Goal: Information Seeking & Learning: Learn about a topic

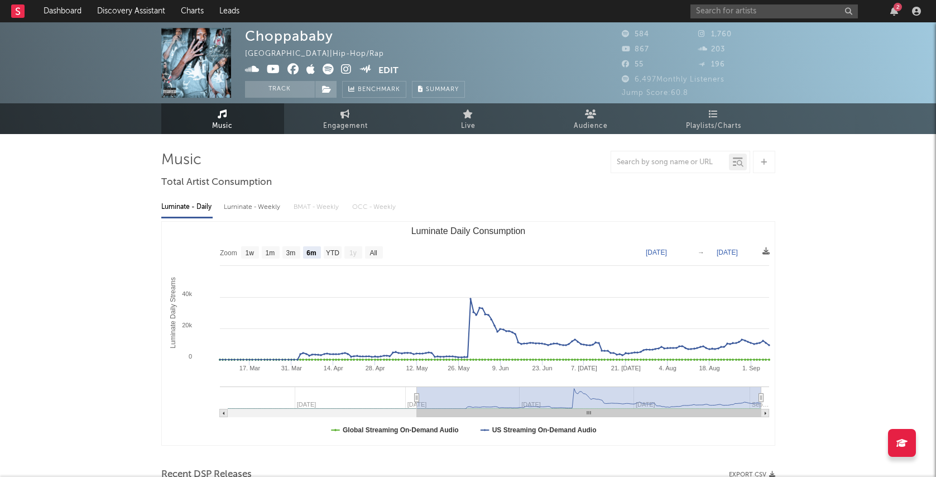
select select "6m"
click at [895, 11] on icon "button" at bounding box center [894, 11] width 8 height 9
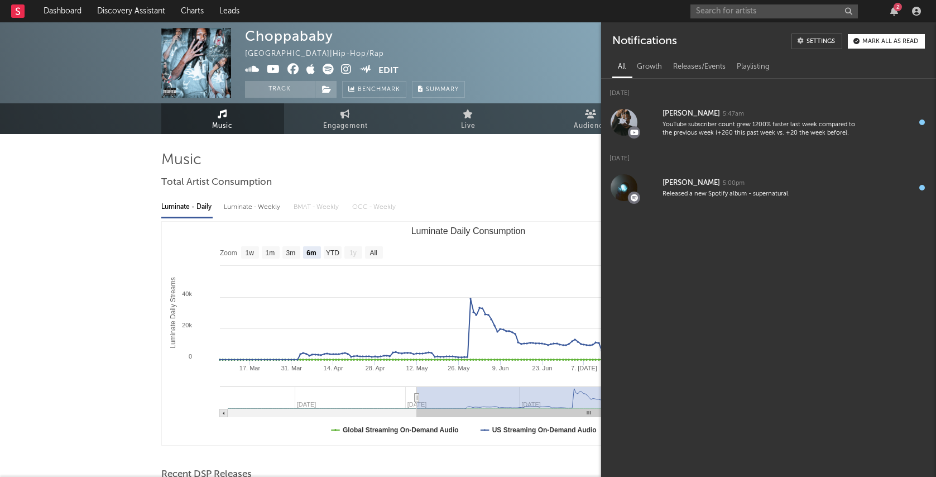
click at [650, 15] on nav "Dashboard Discovery Assistant Charts Leads 2" at bounding box center [468, 11] width 936 height 22
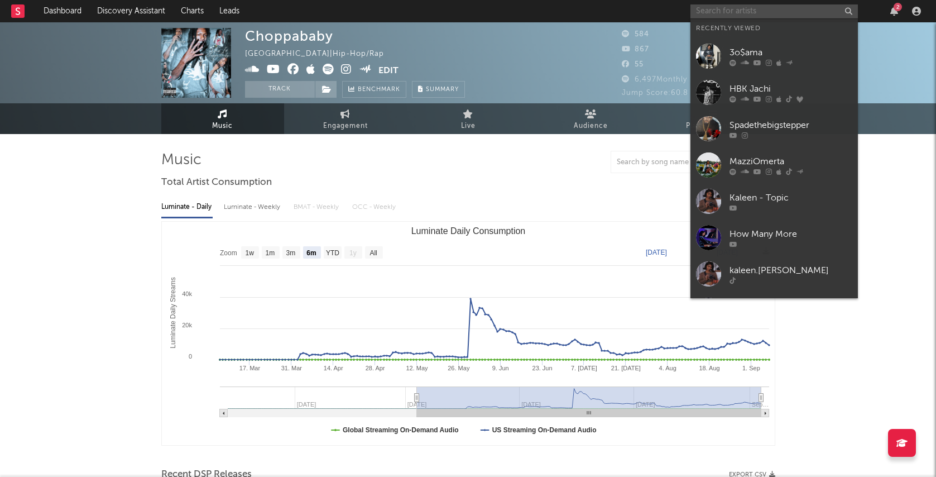
click at [728, 16] on input "text" at bounding box center [773, 11] width 167 height 14
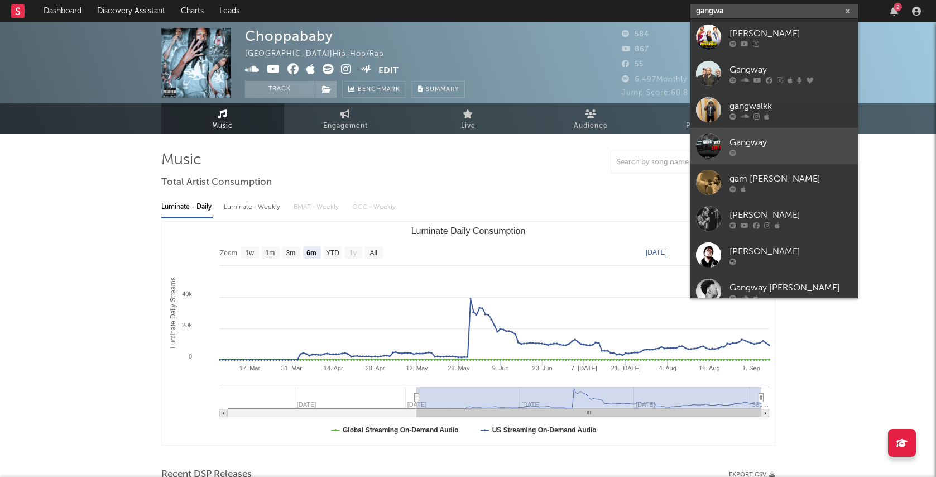
type input "gangwa"
click at [740, 140] on div "Gangway" at bounding box center [791, 142] width 123 height 13
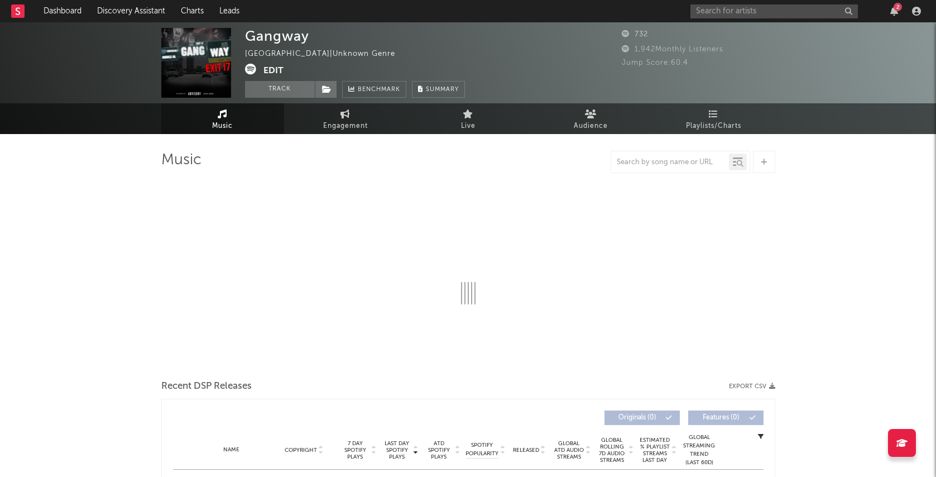
select select "1w"
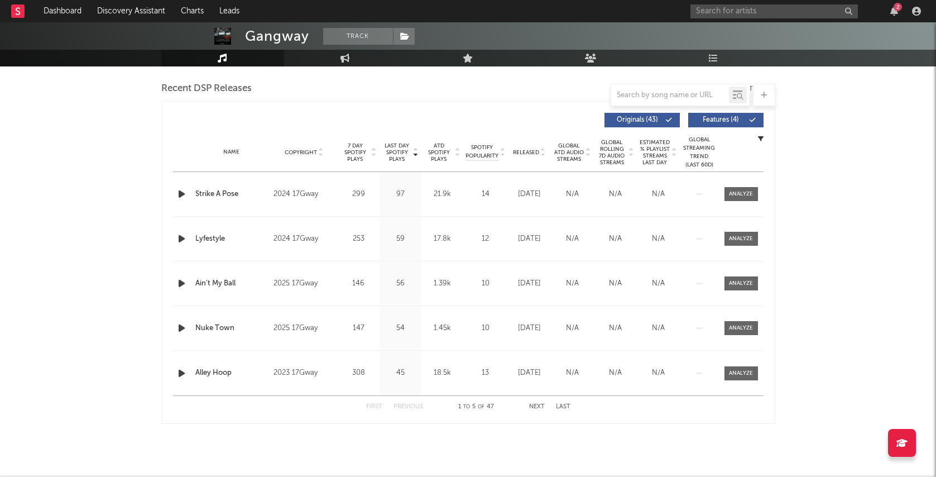
scroll to position [386, 0]
click at [727, 12] on input "text" at bounding box center [773, 11] width 167 height 14
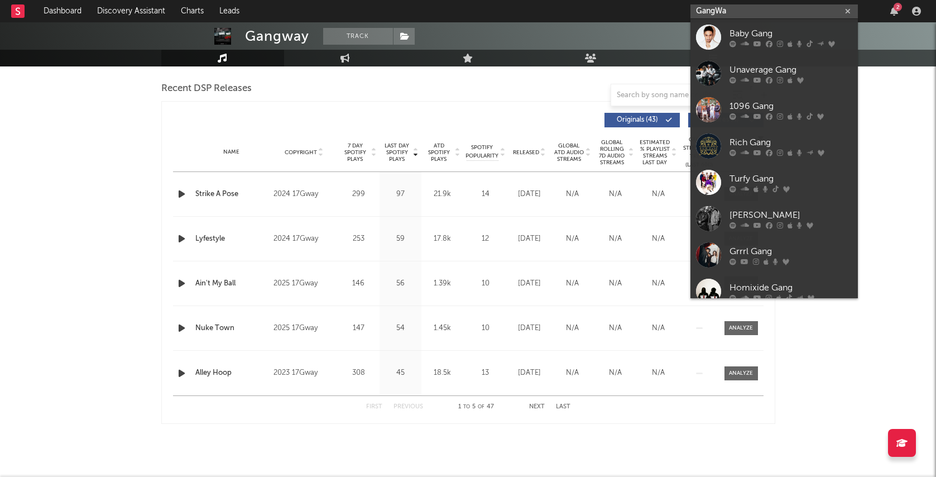
type input "GangWay"
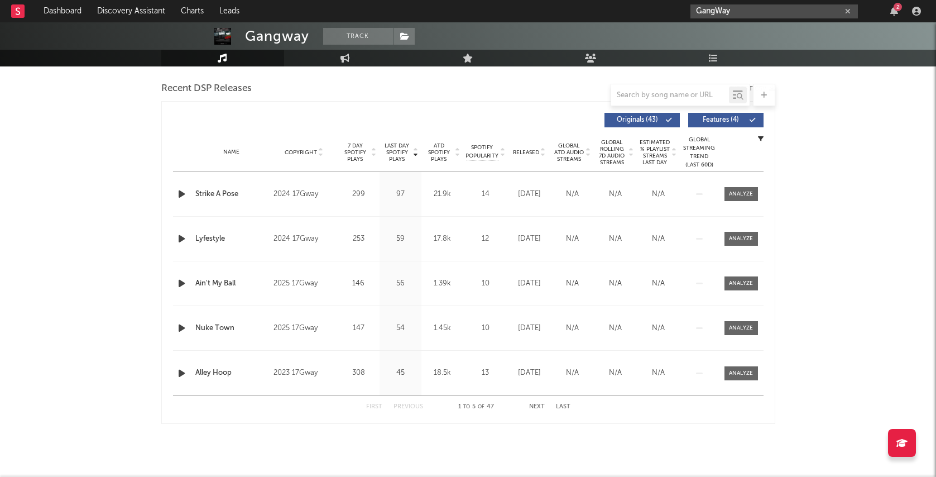
click at [848, 8] on icon "button" at bounding box center [848, 11] width 6 height 7
paste input "[URL][DOMAIN_NAME]"
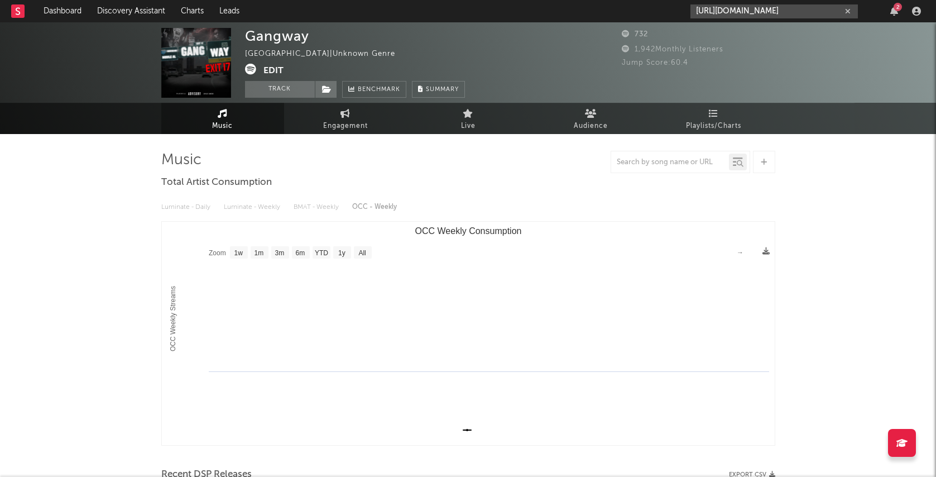
scroll to position [0, 0]
click at [841, 13] on input "[URL][DOMAIN_NAME]" at bounding box center [773, 11] width 167 height 14
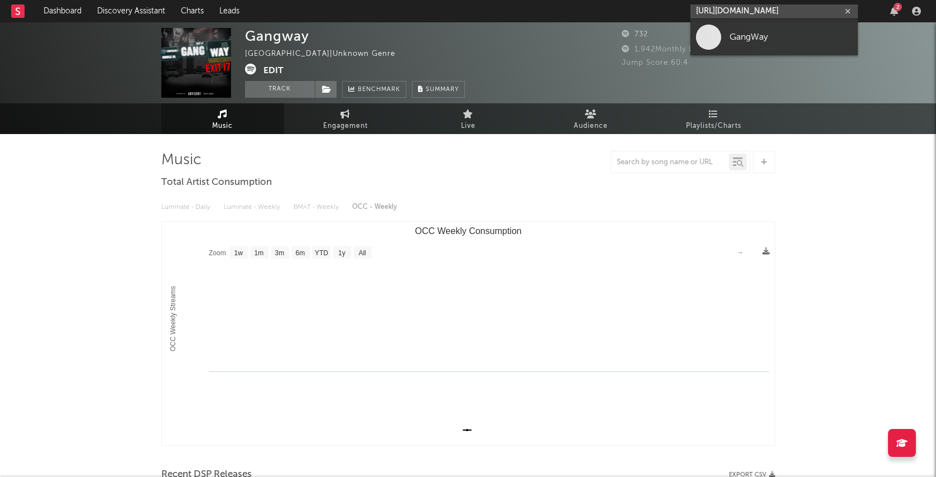
type input "[URL][DOMAIN_NAME]"
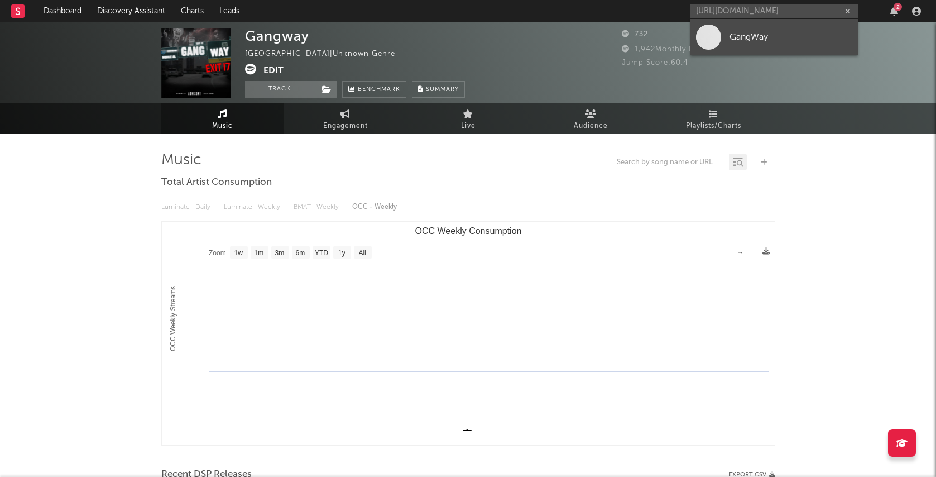
click at [811, 34] on div "GangWay" at bounding box center [791, 36] width 123 height 13
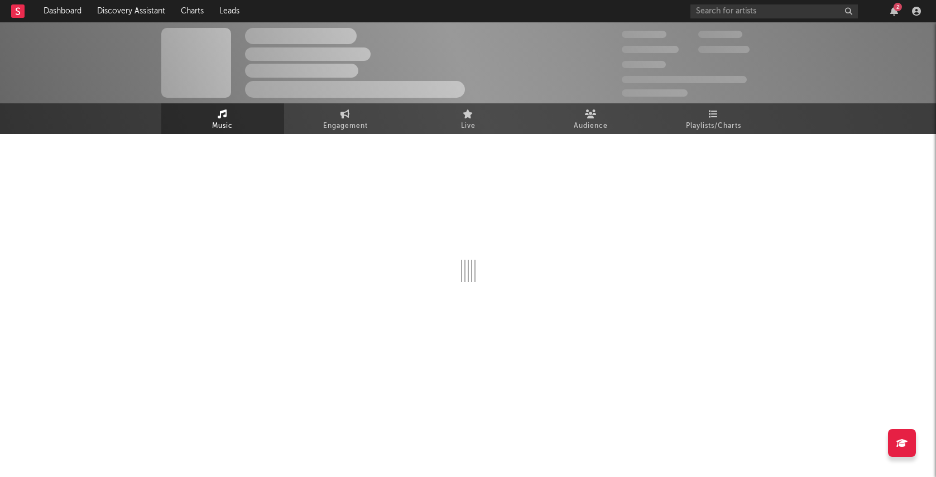
select select "1w"
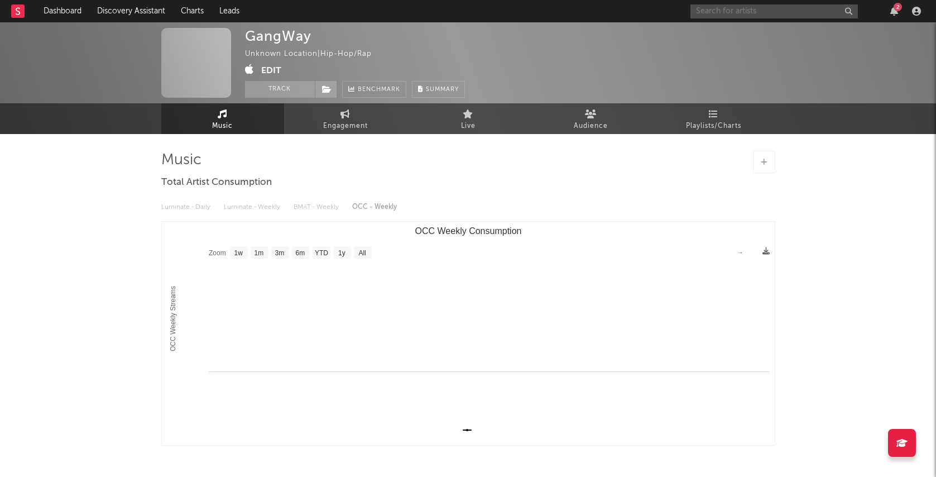
click at [737, 12] on input "text" at bounding box center [773, 11] width 167 height 14
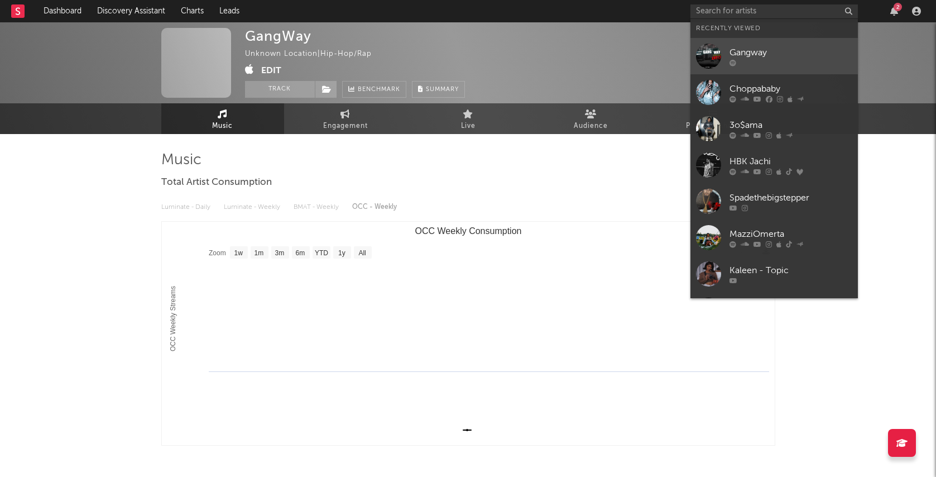
click at [763, 63] on div at bounding box center [791, 62] width 123 height 7
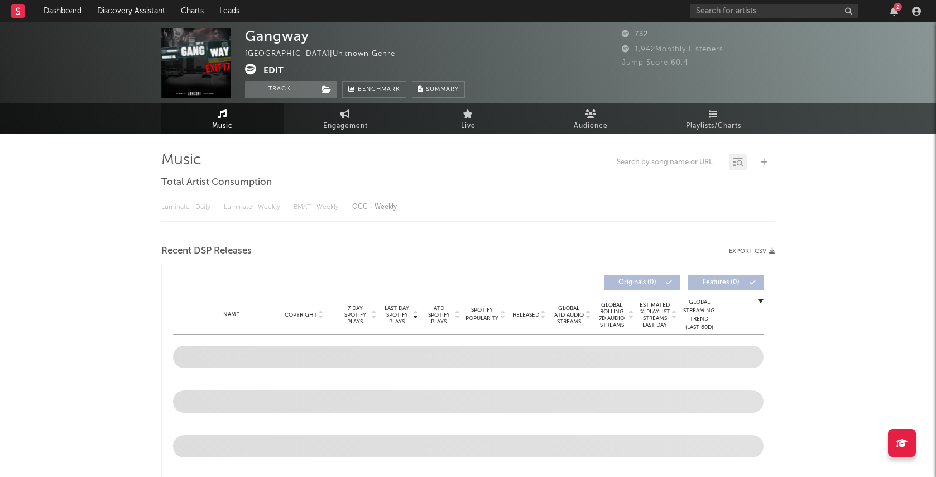
select select "1w"
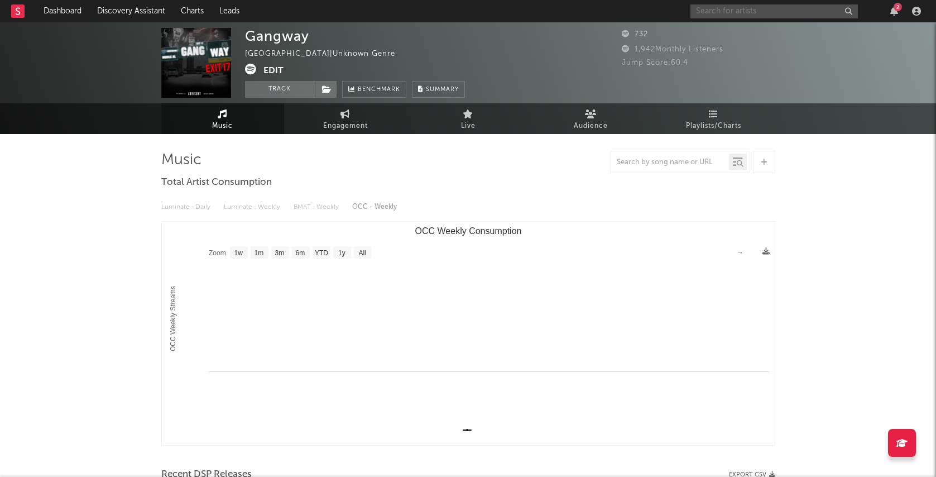
click at [789, 13] on input "text" at bounding box center [773, 11] width 167 height 14
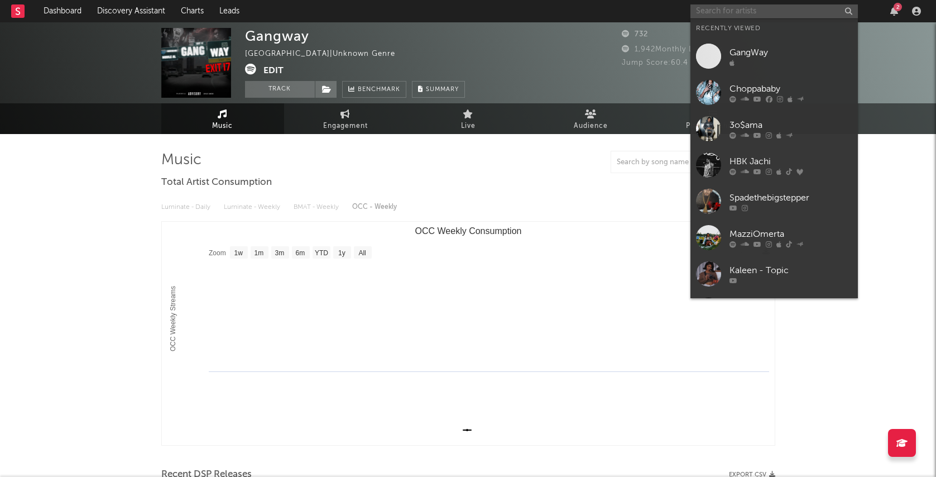
paste input "[URL][DOMAIN_NAME]"
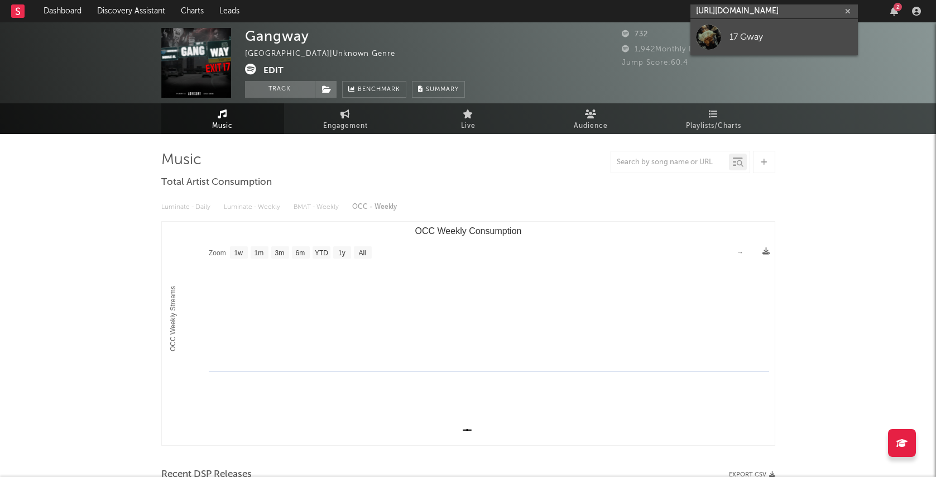
type input "[URL][DOMAIN_NAME]"
click at [801, 33] on div "17 Gway" at bounding box center [791, 36] width 123 height 13
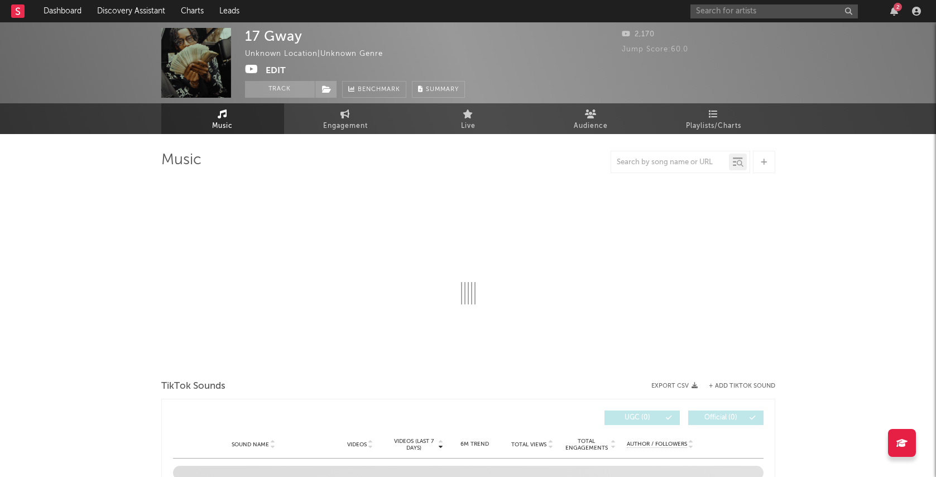
select select "1w"
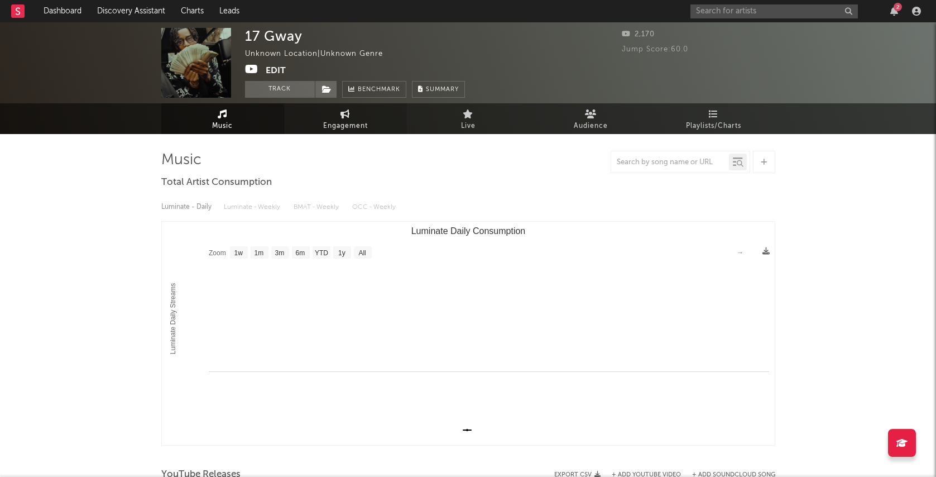
click at [337, 125] on span "Engagement" at bounding box center [345, 125] width 45 height 13
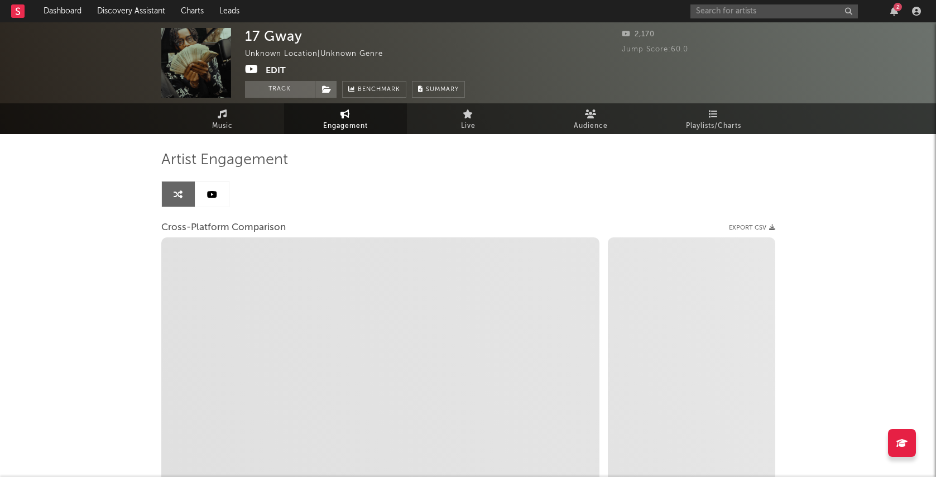
select select "1w"
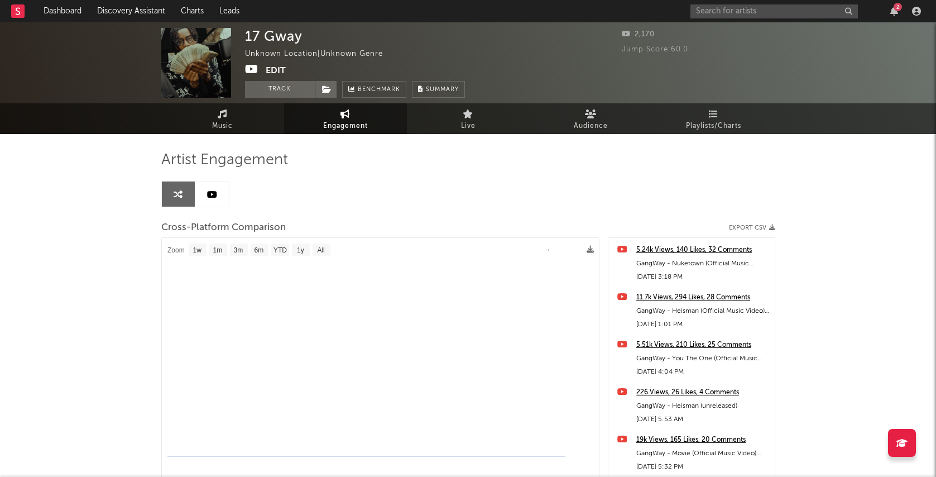
select select "1m"
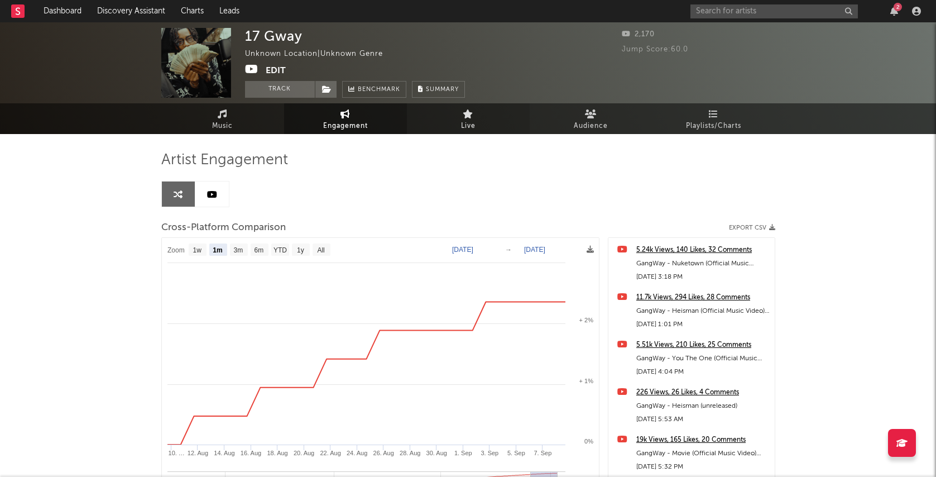
click at [473, 123] on span "Live" at bounding box center [468, 125] width 15 height 13
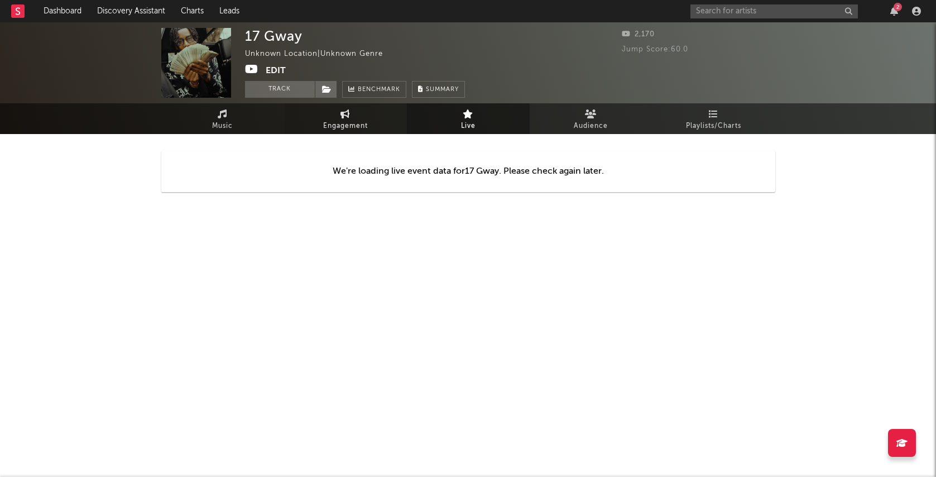
click at [353, 124] on span "Engagement" at bounding box center [345, 125] width 45 height 13
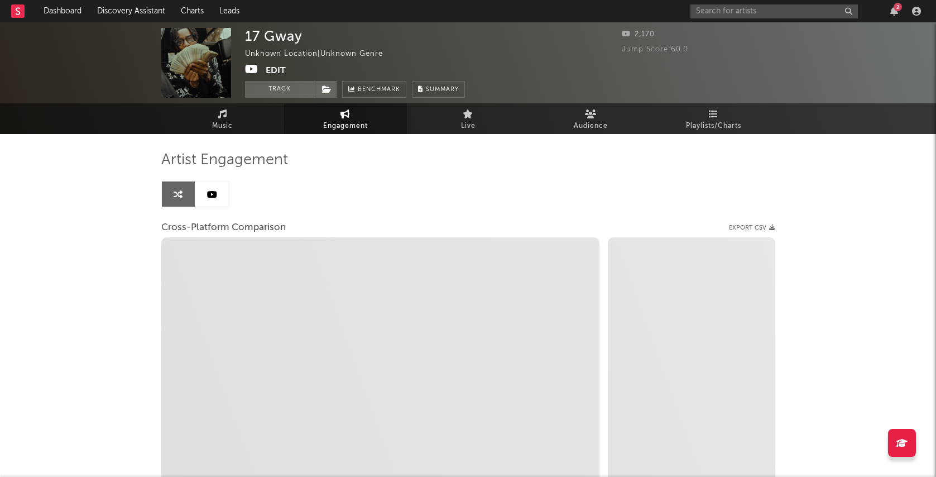
select select "1w"
select select "1m"
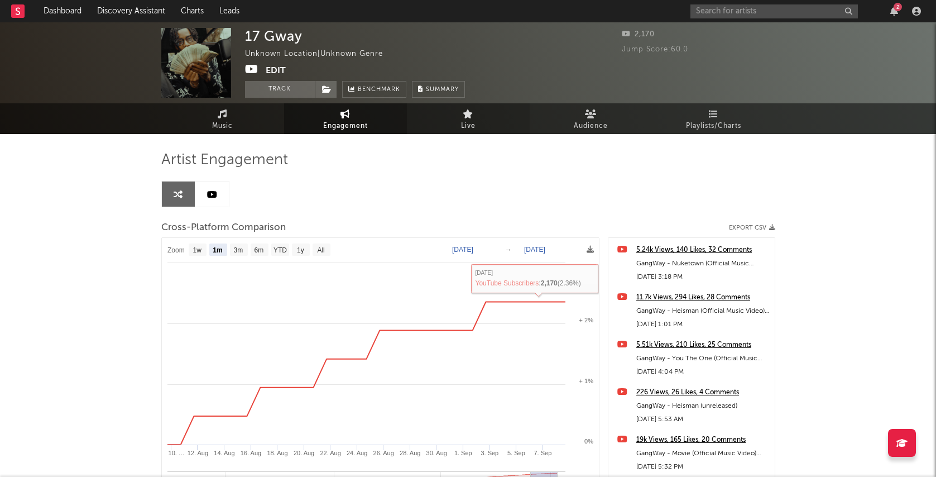
click at [483, 122] on link "Live" at bounding box center [468, 118] width 123 height 31
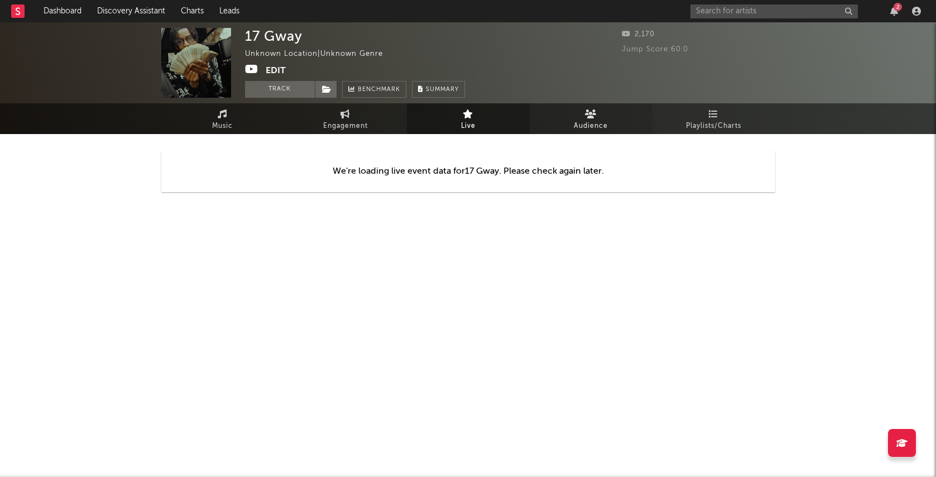
click at [616, 129] on link "Audience" at bounding box center [591, 118] width 123 height 31
click at [474, 126] on span "Live" at bounding box center [468, 125] width 15 height 13
click at [689, 137] on div "We're loading live event data for 17 Gway . Please check again later." at bounding box center [468, 171] width 614 height 75
click at [692, 121] on span "Playlists/Charts" at bounding box center [713, 125] width 55 height 13
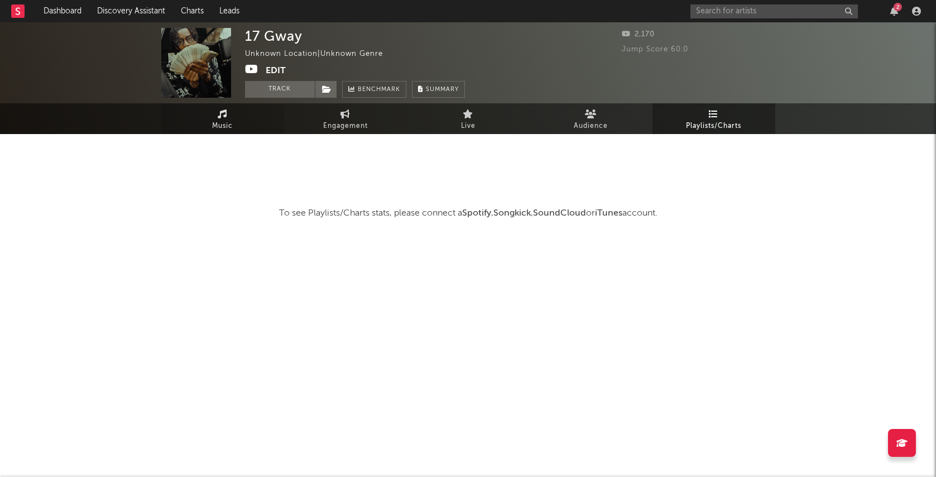
click at [226, 121] on span "Music" at bounding box center [222, 125] width 21 height 13
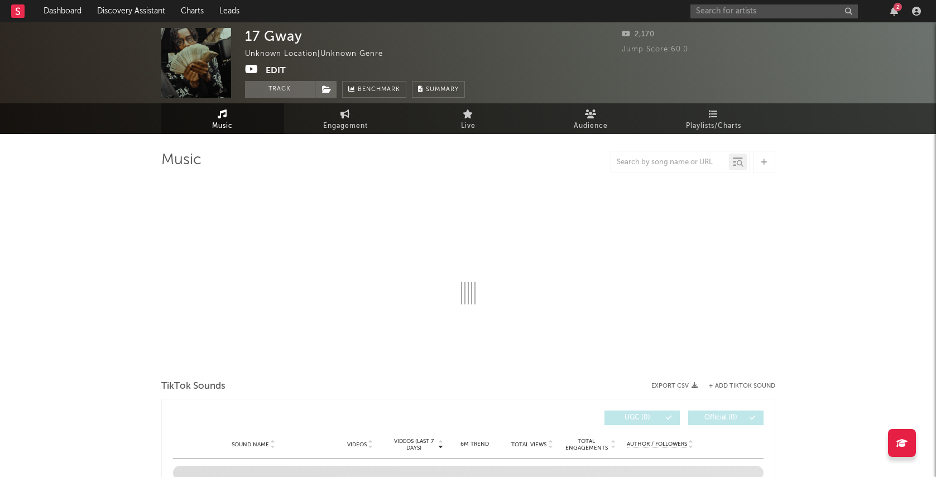
select select "1w"
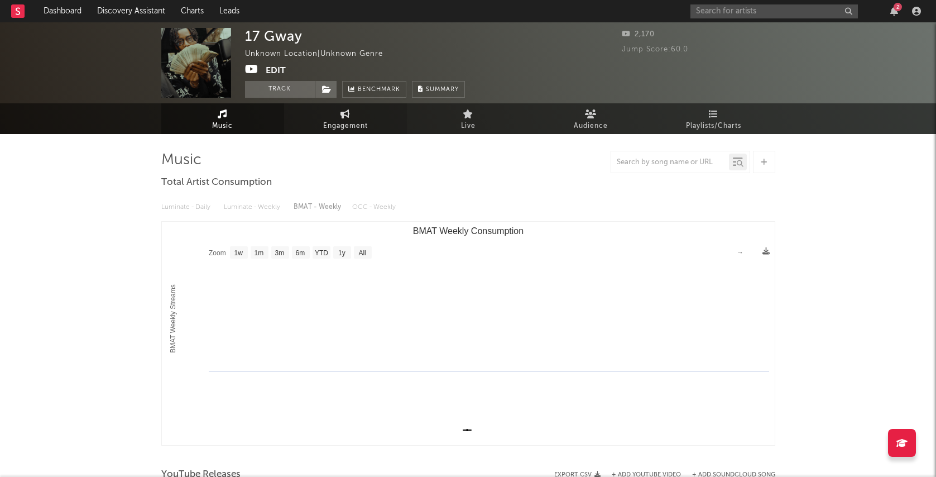
click at [345, 127] on span "Engagement" at bounding box center [345, 125] width 45 height 13
select select "1w"
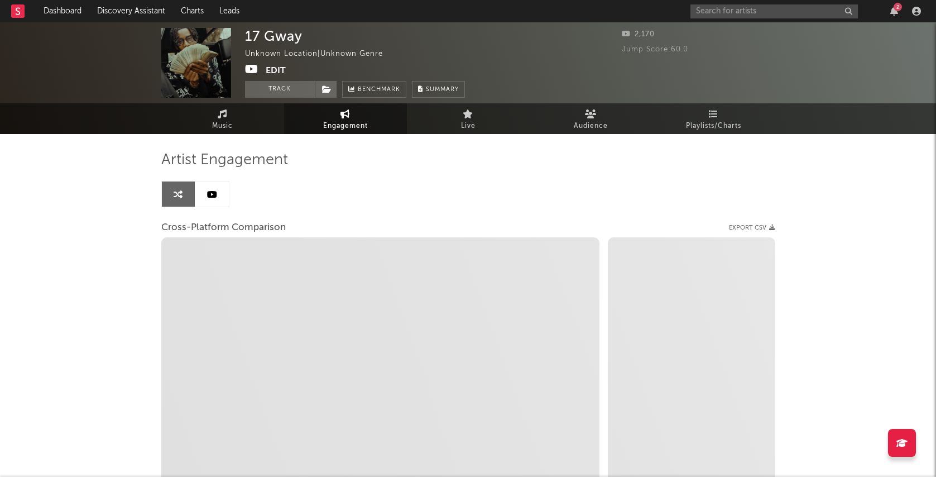
select select "1m"
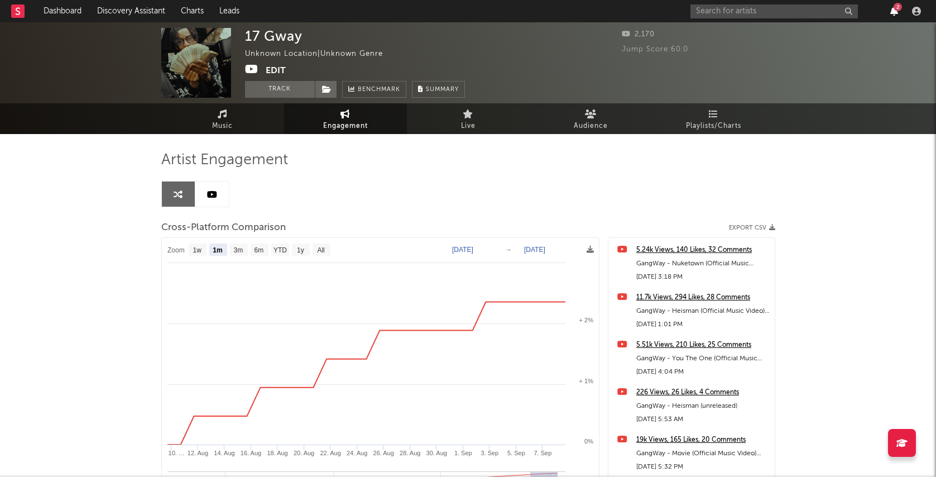
click at [894, 13] on icon "button" at bounding box center [894, 11] width 8 height 9
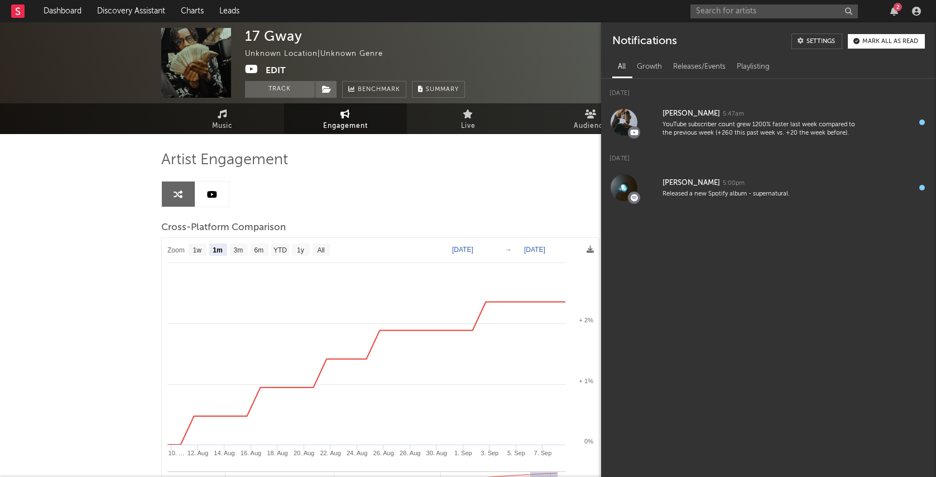
click at [896, 9] on div "2" at bounding box center [898, 7] width 8 height 8
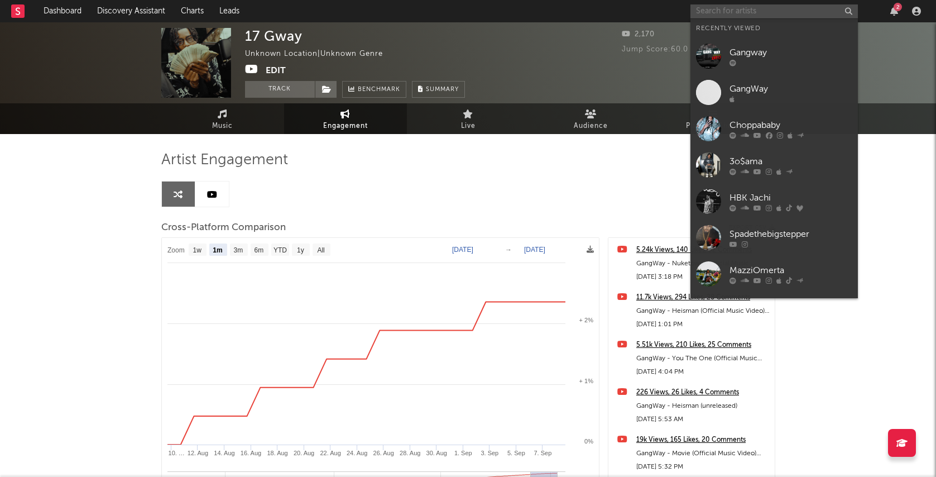
click at [777, 16] on input "text" at bounding box center [773, 11] width 167 height 14
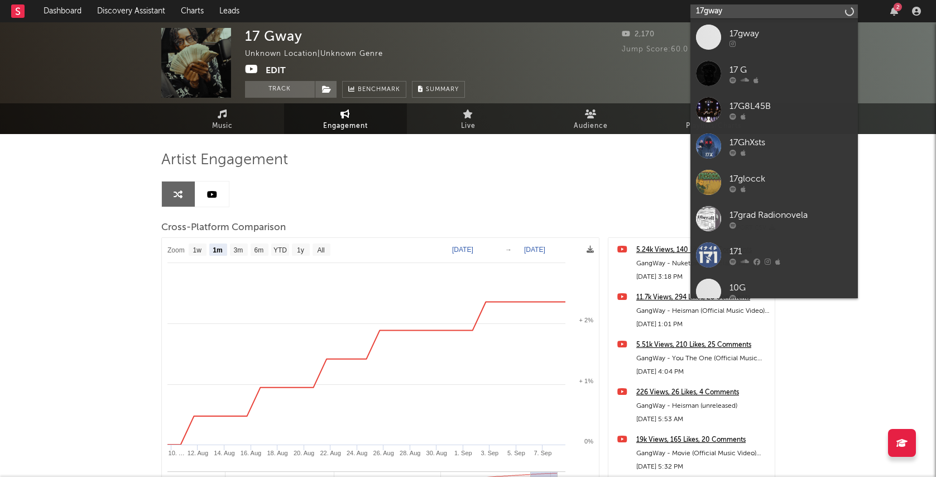
type input "17gway"
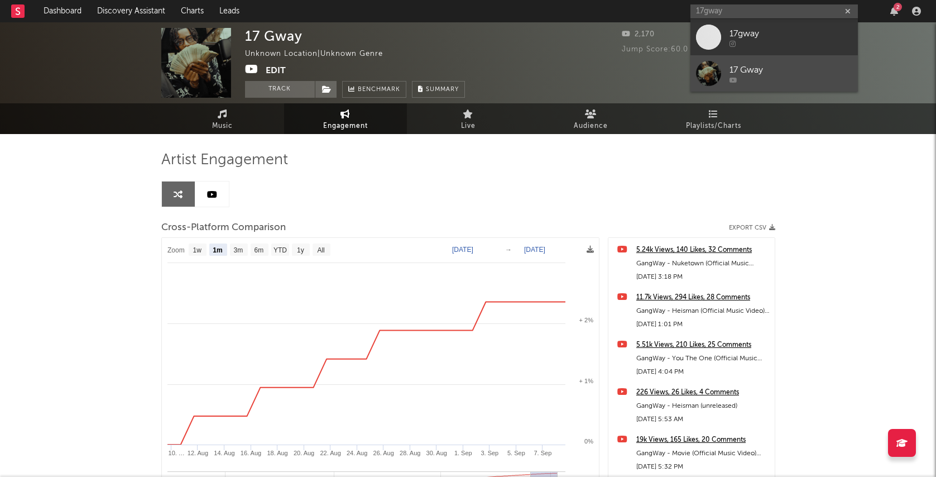
click at [764, 66] on div "17 Gway" at bounding box center [791, 69] width 123 height 13
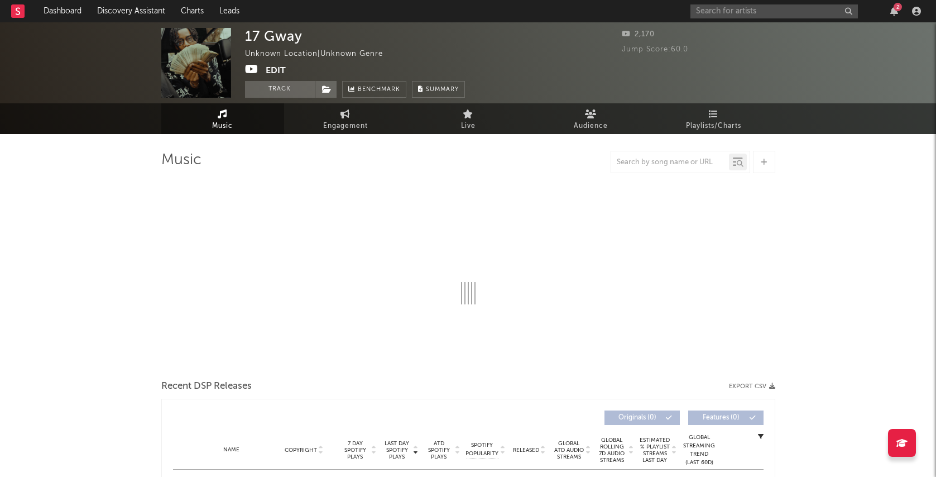
select select "1w"
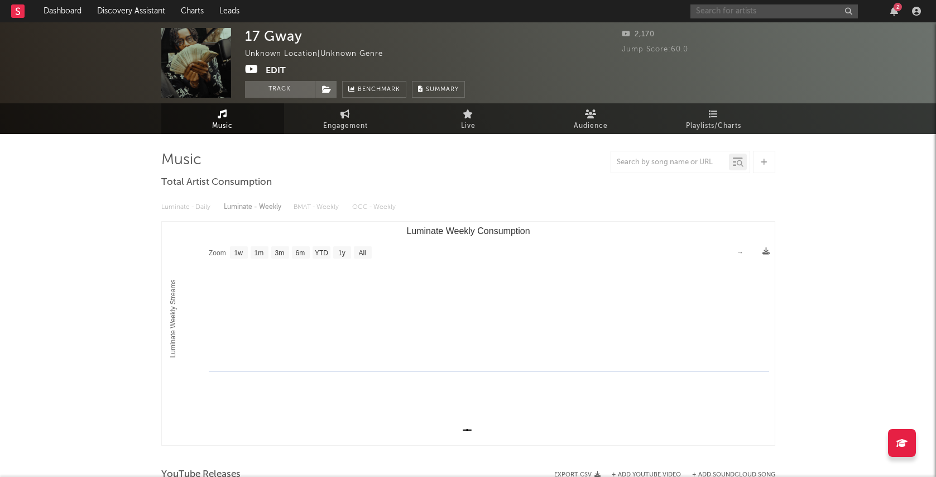
click at [741, 10] on input "text" at bounding box center [773, 11] width 167 height 14
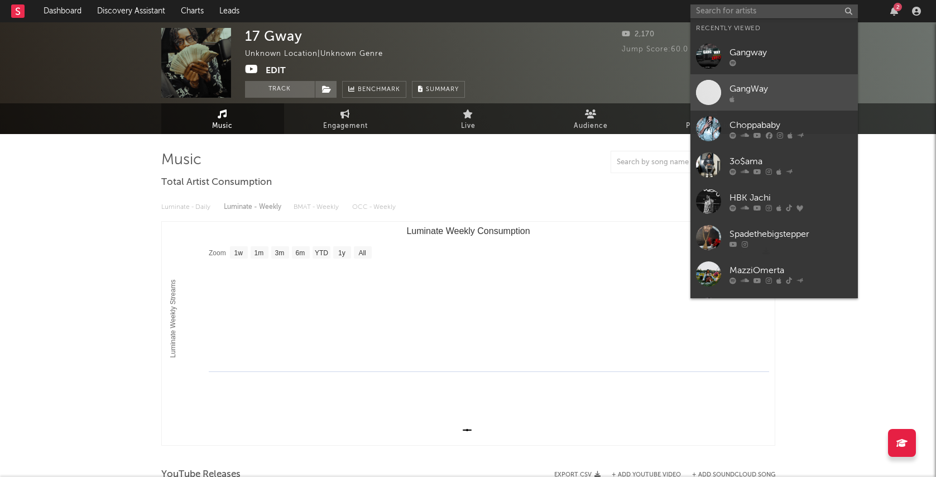
click at [752, 87] on div "GangWay" at bounding box center [791, 88] width 123 height 13
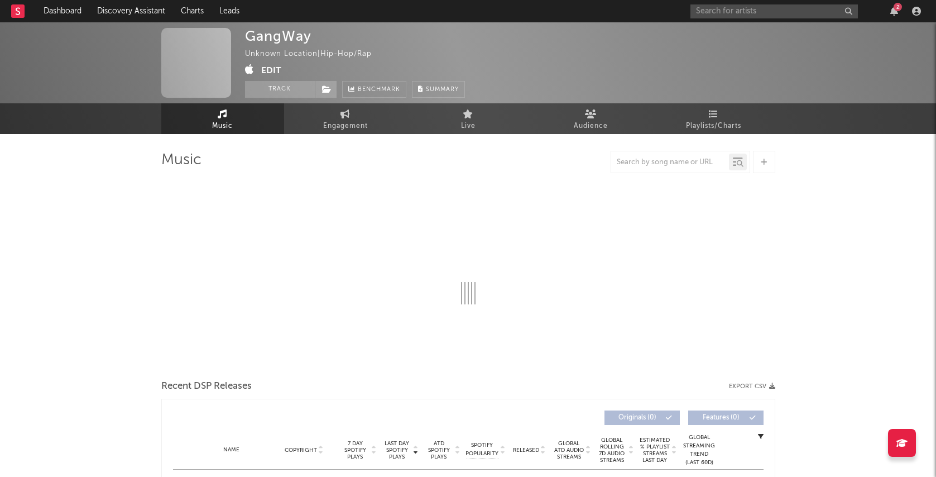
select select "1w"
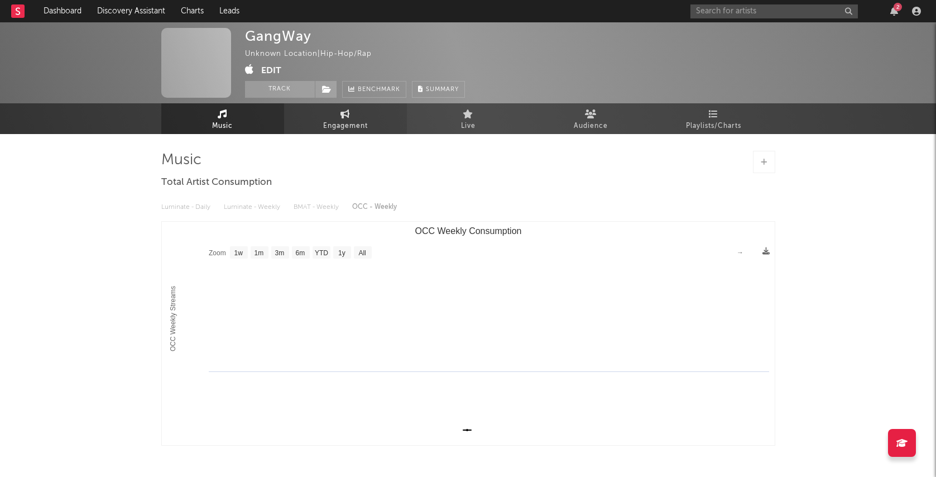
click at [365, 126] on span "Engagement" at bounding box center [345, 125] width 45 height 13
select select "1w"
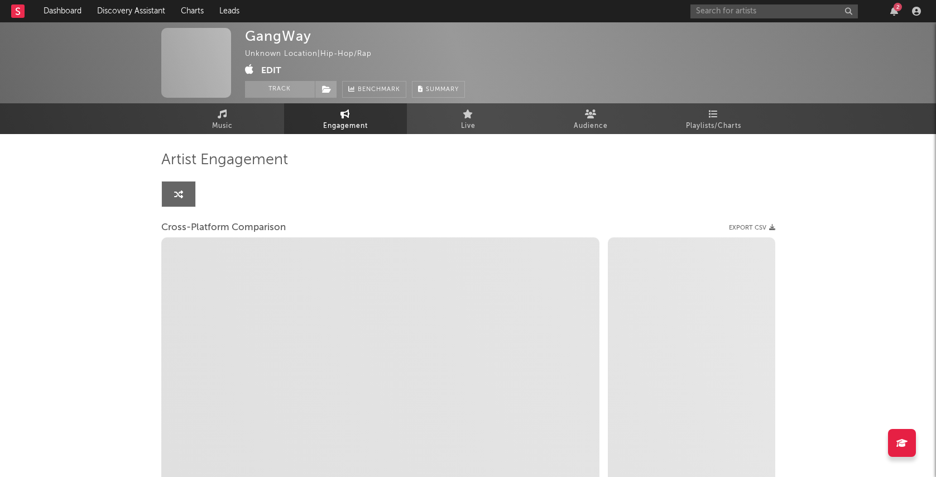
select select "1w"
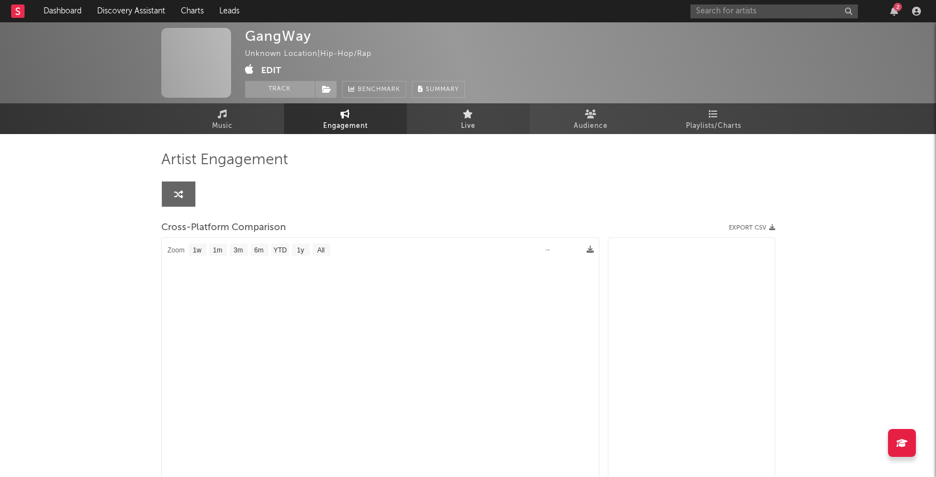
click at [471, 119] on span "Live" at bounding box center [468, 125] width 15 height 13
